Goal: Task Accomplishment & Management: Manage account settings

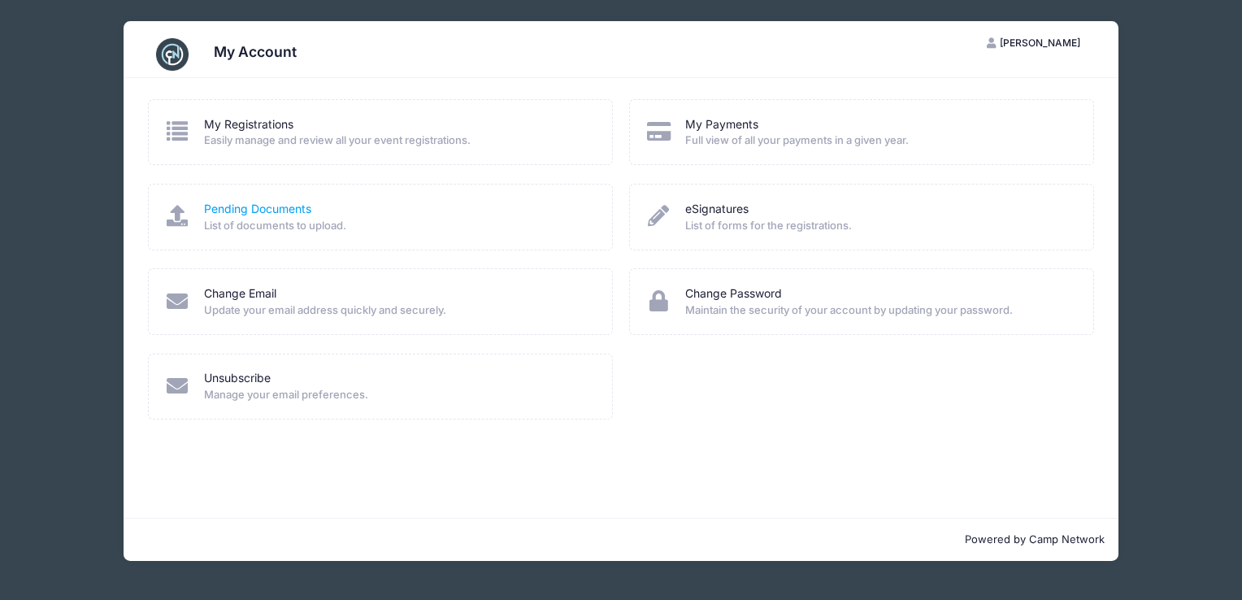
click at [241, 211] on link "Pending Documents" at bounding box center [257, 209] width 107 height 17
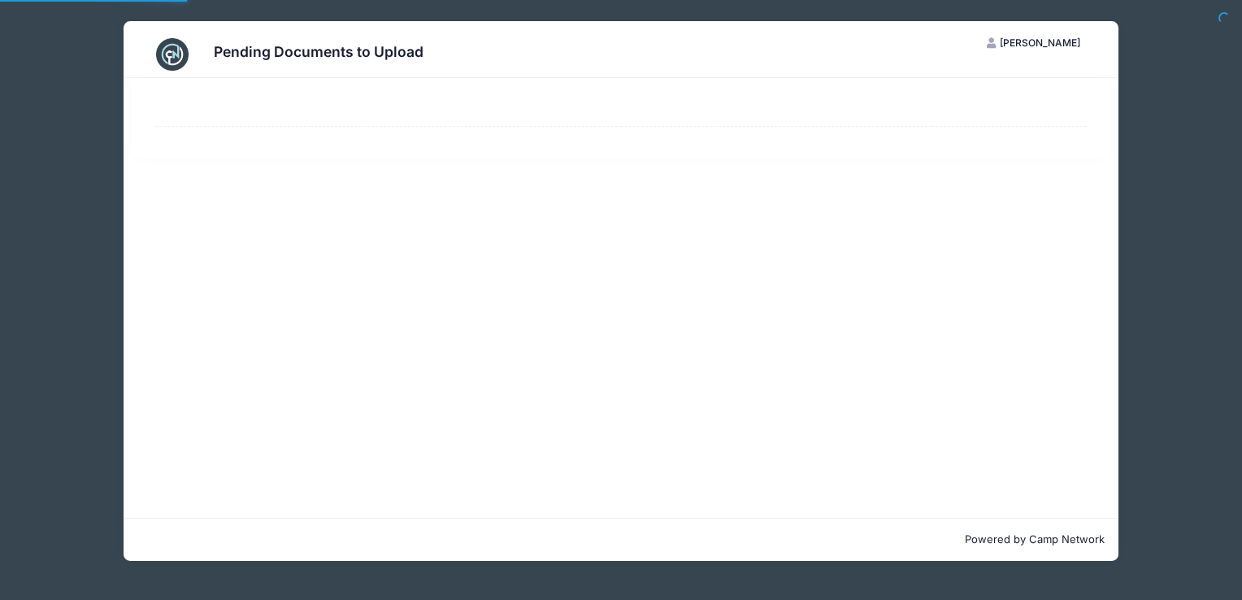
select select "50"
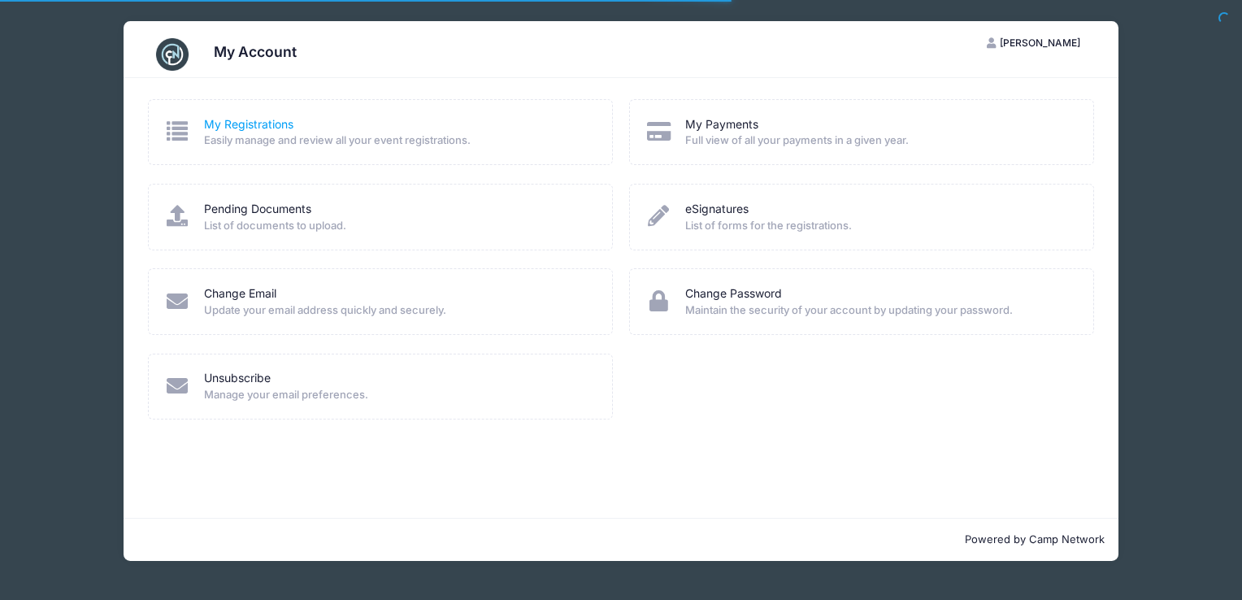
click at [266, 128] on link "My Registrations" at bounding box center [248, 124] width 89 height 17
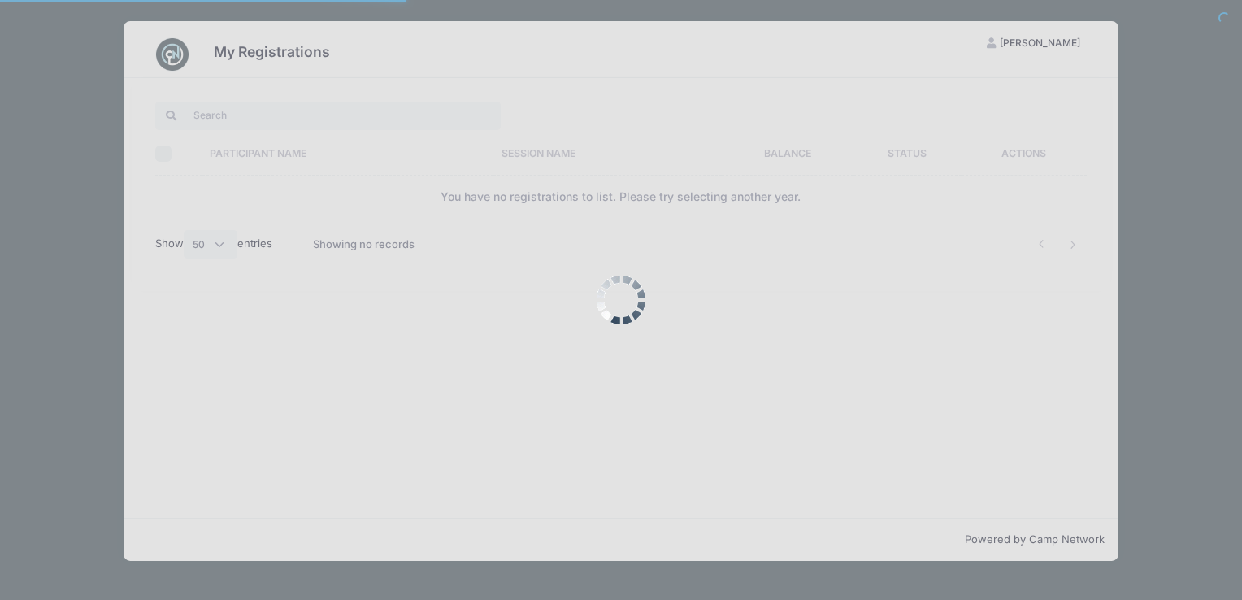
select select "50"
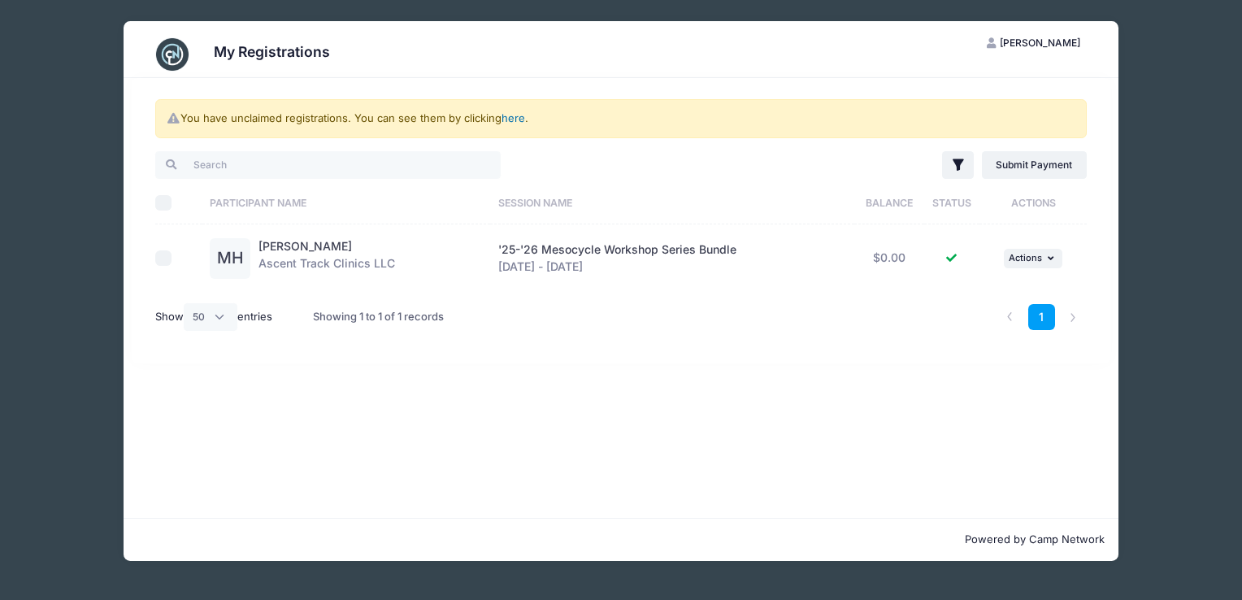
click at [517, 122] on link "here" at bounding box center [514, 117] width 24 height 13
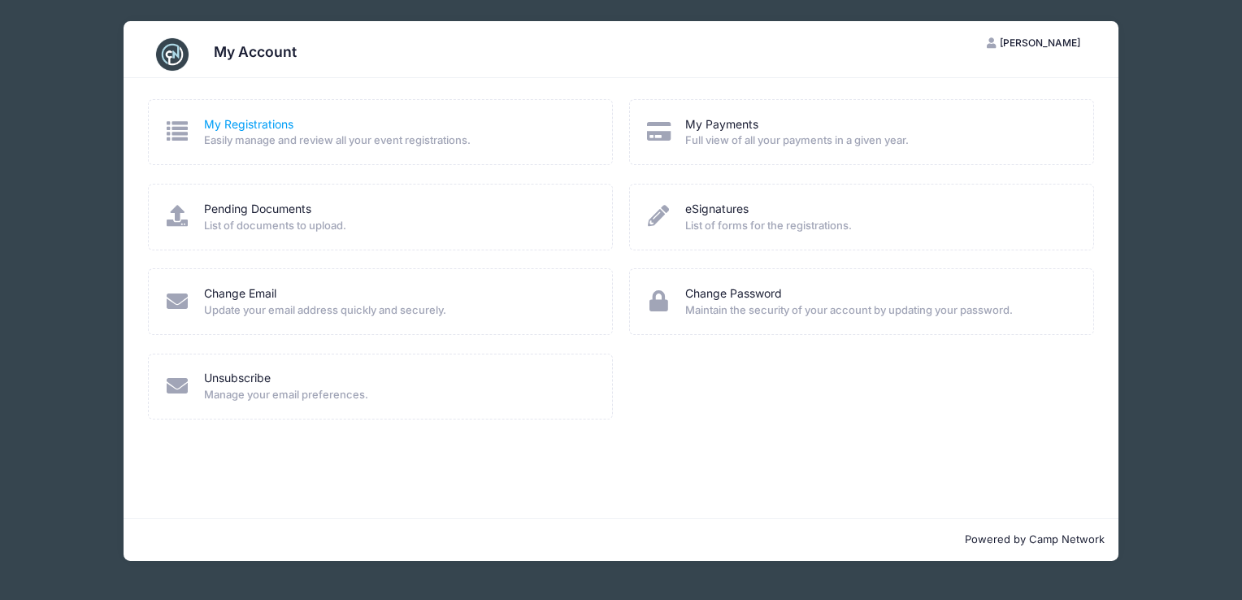
click at [271, 125] on link "My Registrations" at bounding box center [248, 124] width 89 height 17
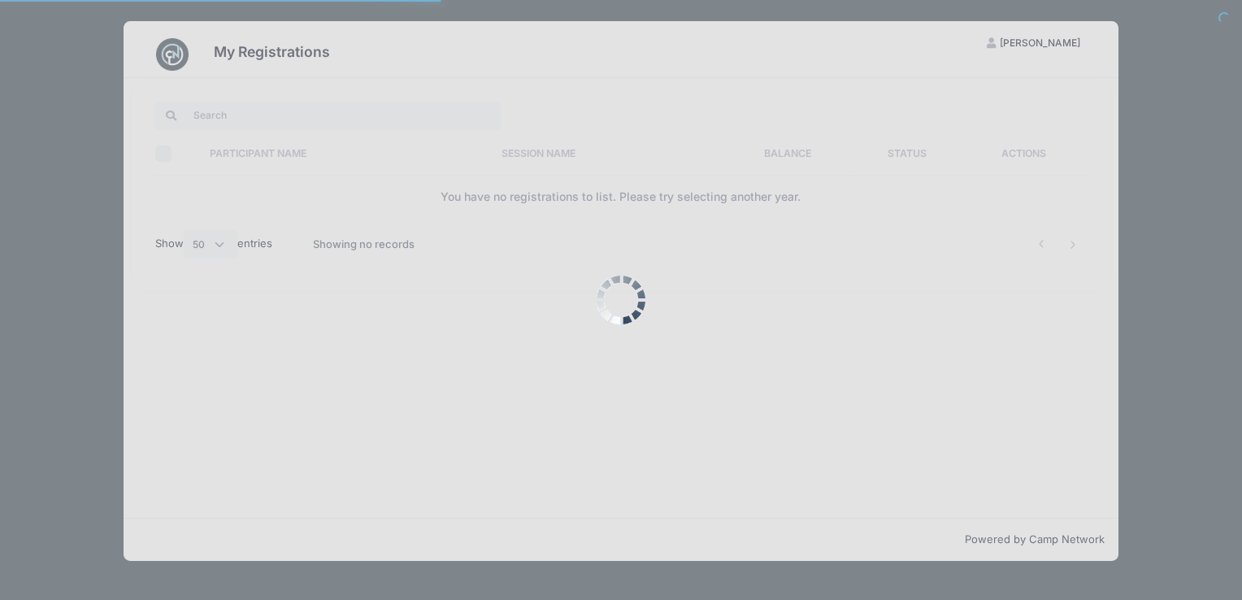
select select "50"
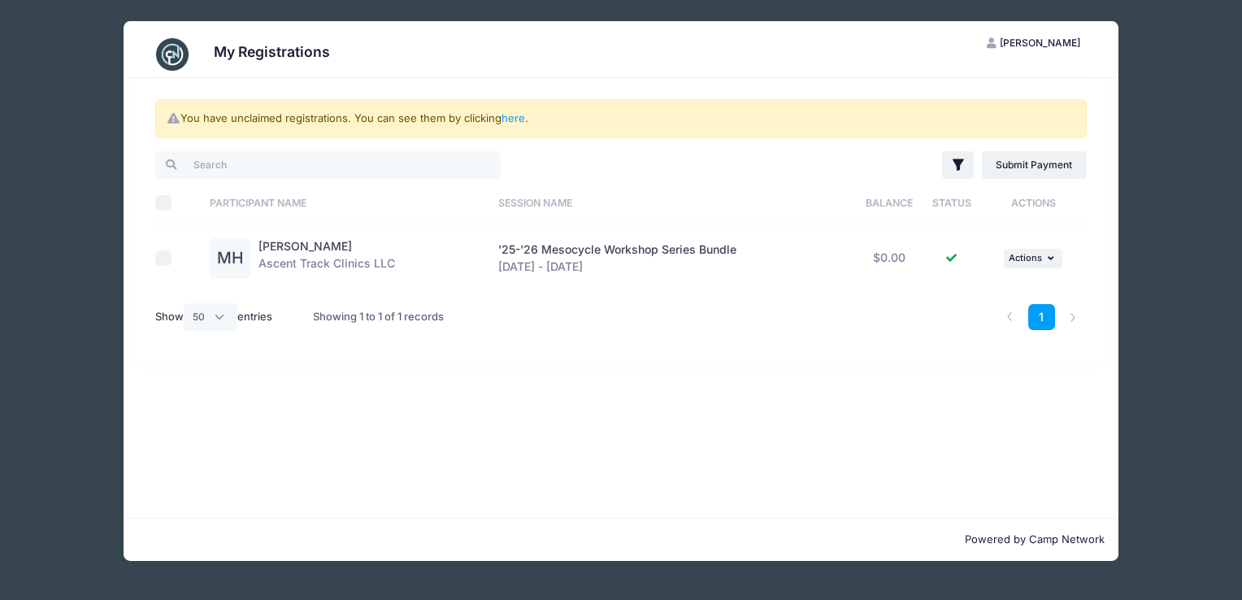
click at [1068, 41] on span "[PERSON_NAME]" at bounding box center [1040, 43] width 80 height 12
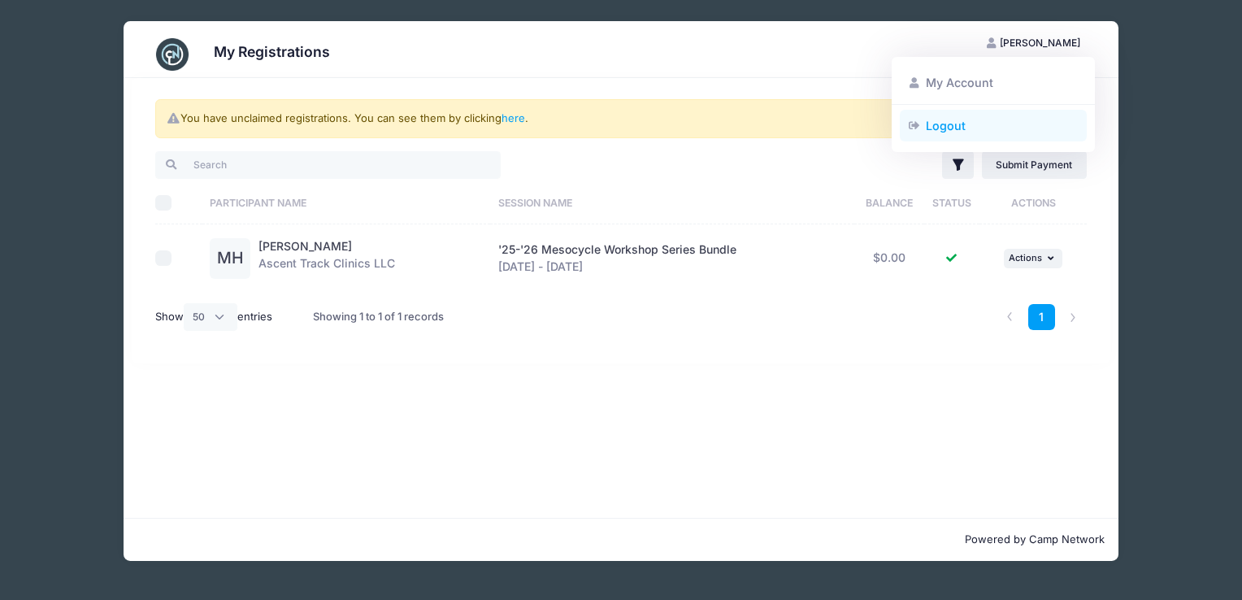
click at [957, 125] on link "Logout" at bounding box center [994, 125] width 188 height 31
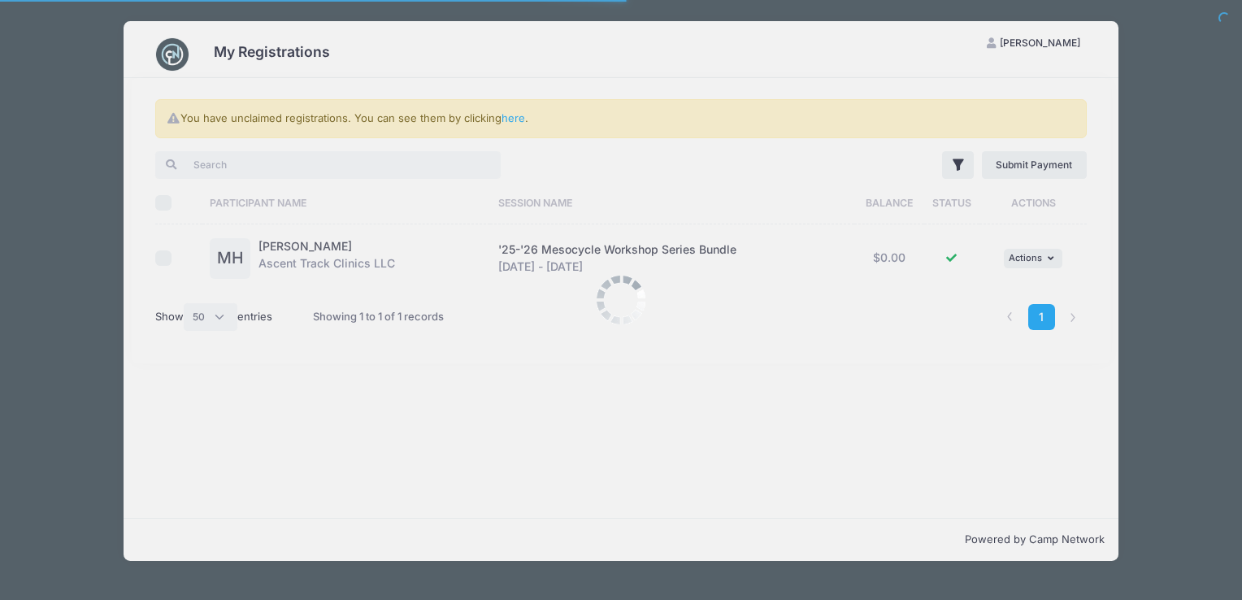
select select "50"
